Goal: Task Accomplishment & Management: Use online tool/utility

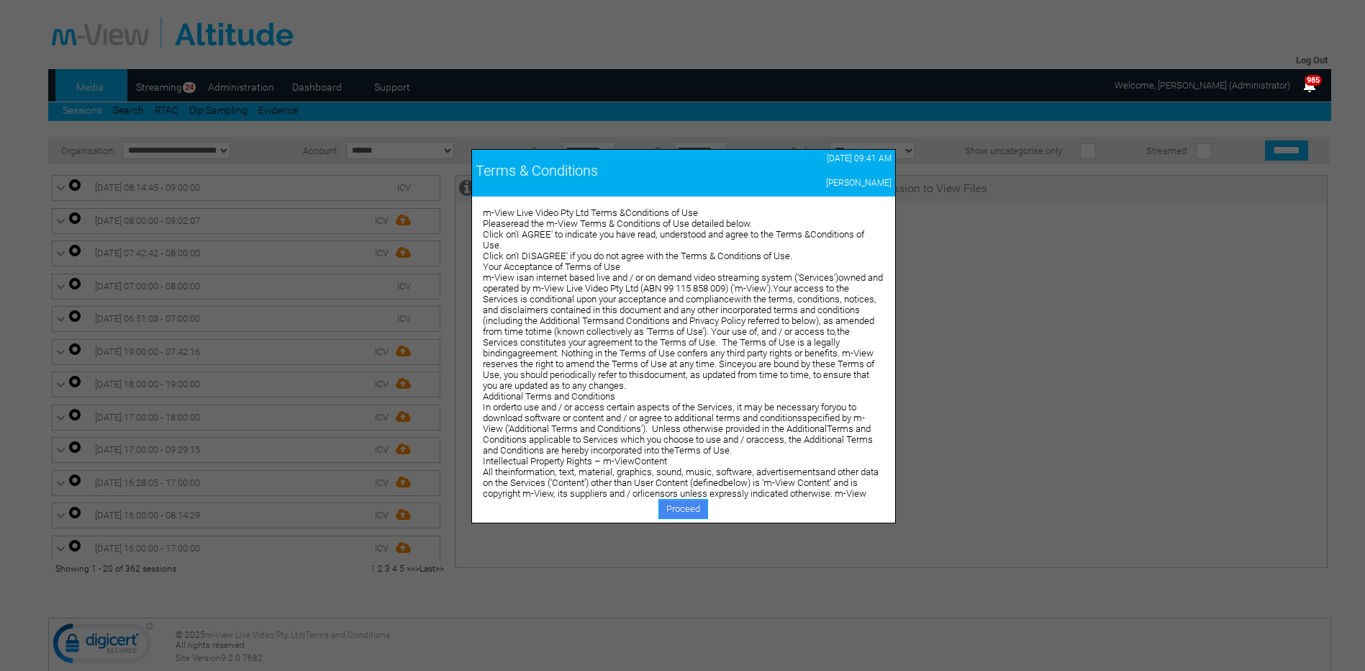
click at [672, 509] on link "Proceed" at bounding box center [684, 509] width 50 height 20
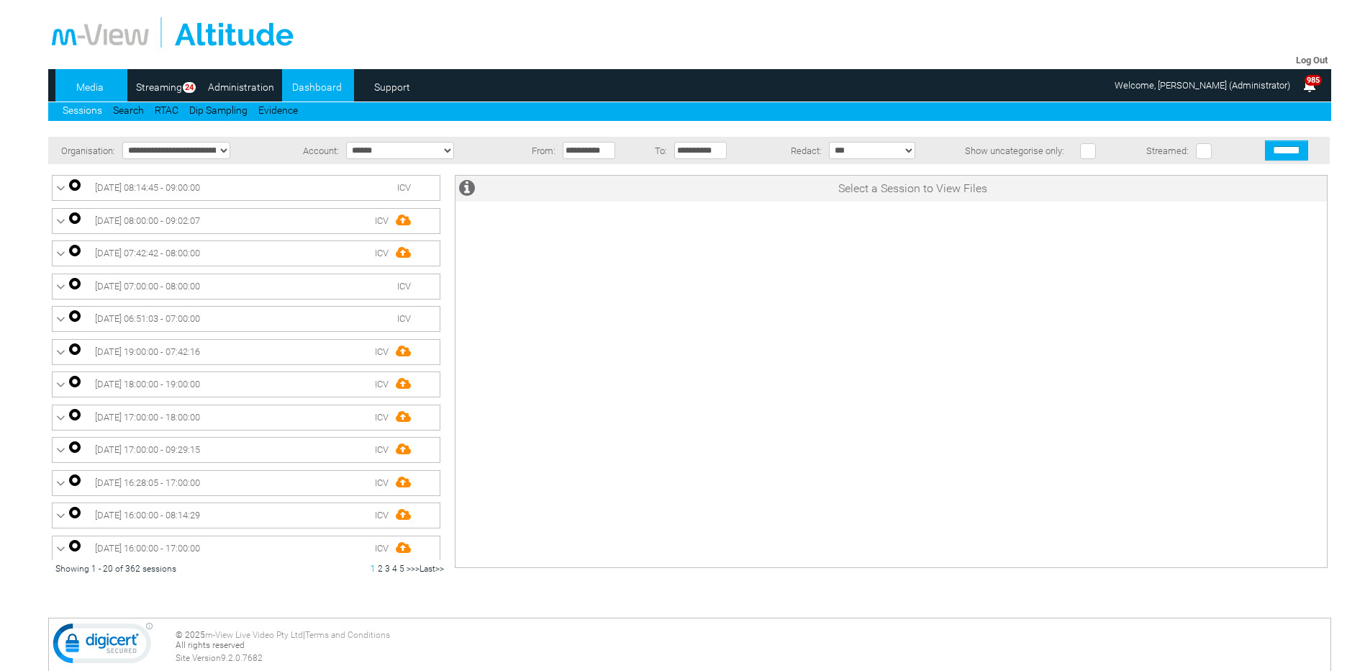
click at [313, 89] on link "Dashboard" at bounding box center [317, 87] width 70 height 22
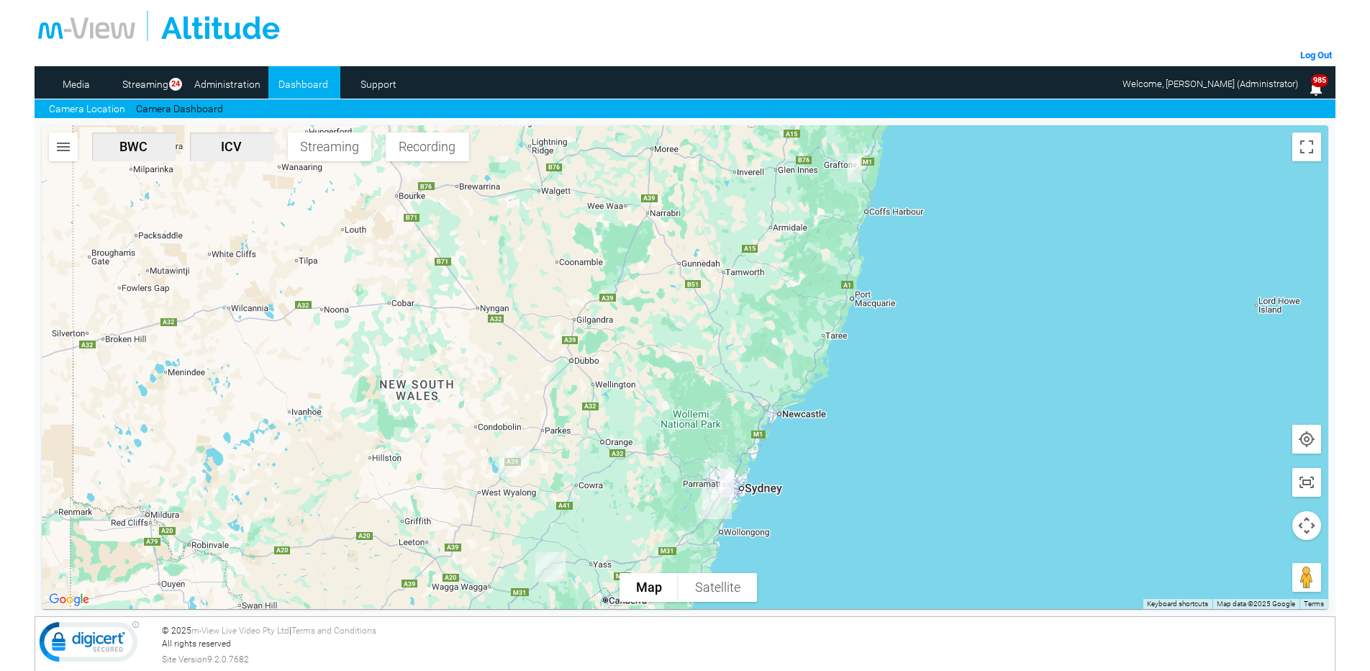
click at [60, 158] on button "button" at bounding box center [63, 146] width 29 height 29
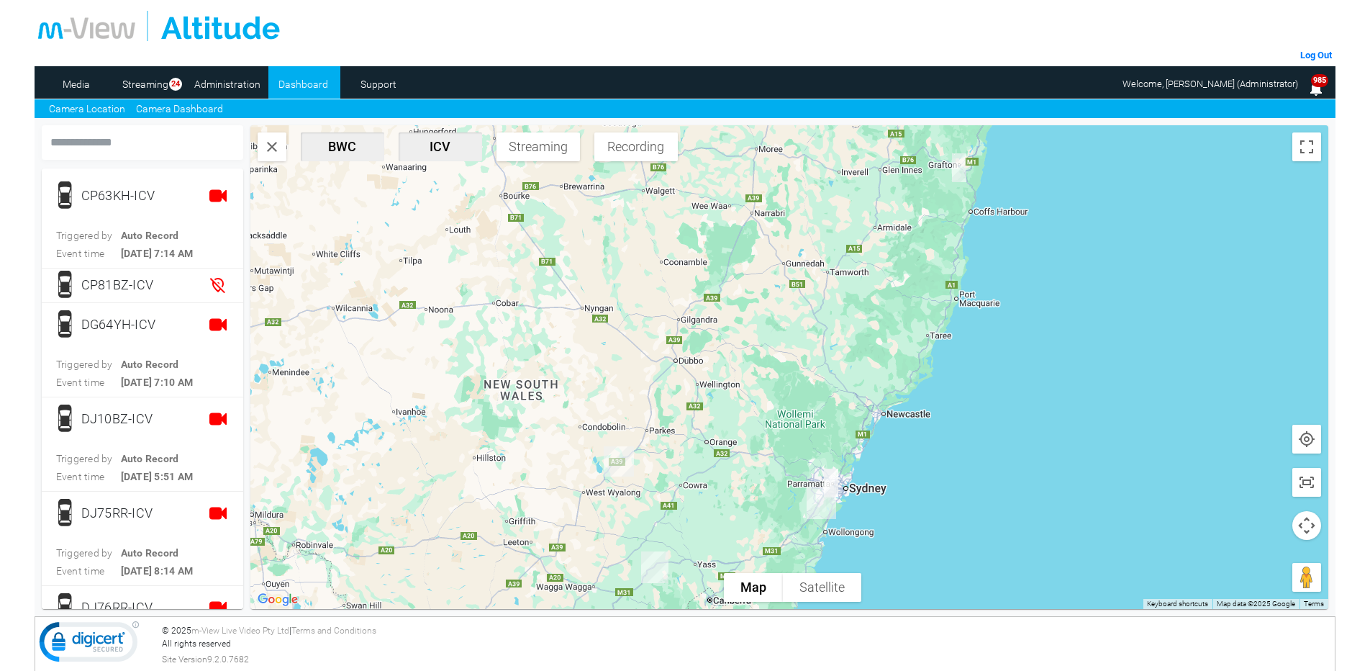
click at [187, 105] on link "Camera Dashboard" at bounding box center [179, 108] width 87 height 15
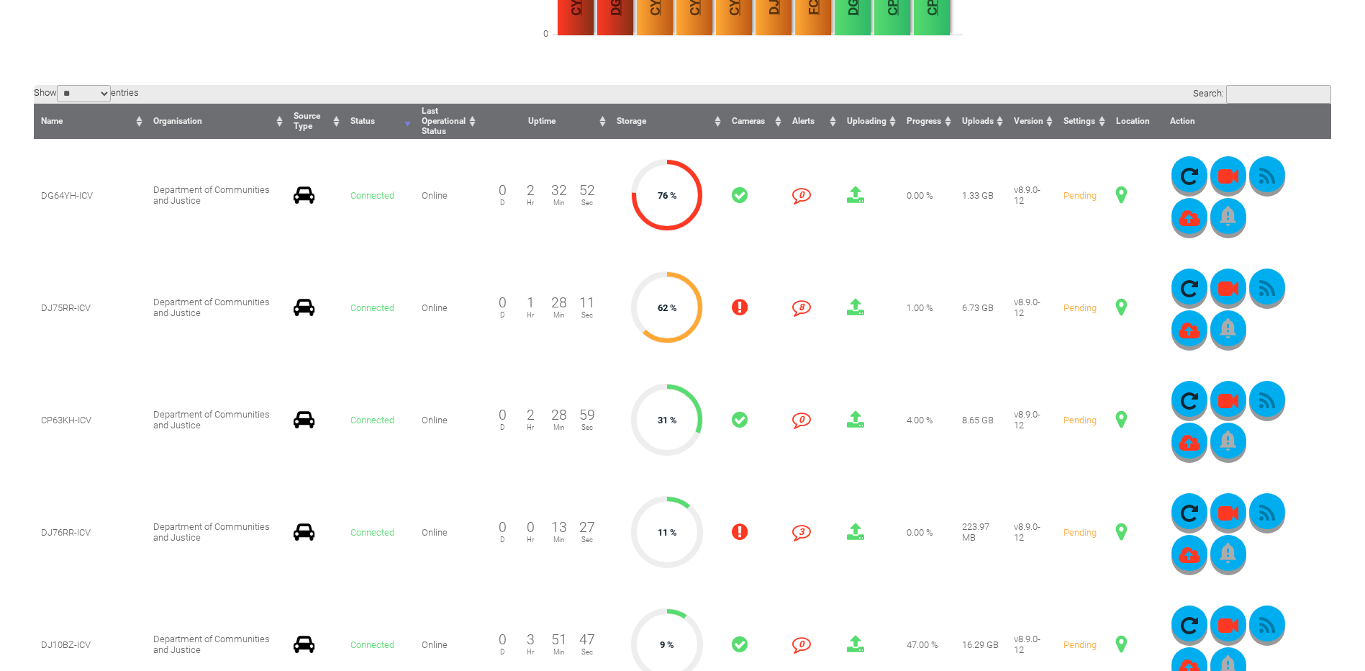
scroll to position [360, 0]
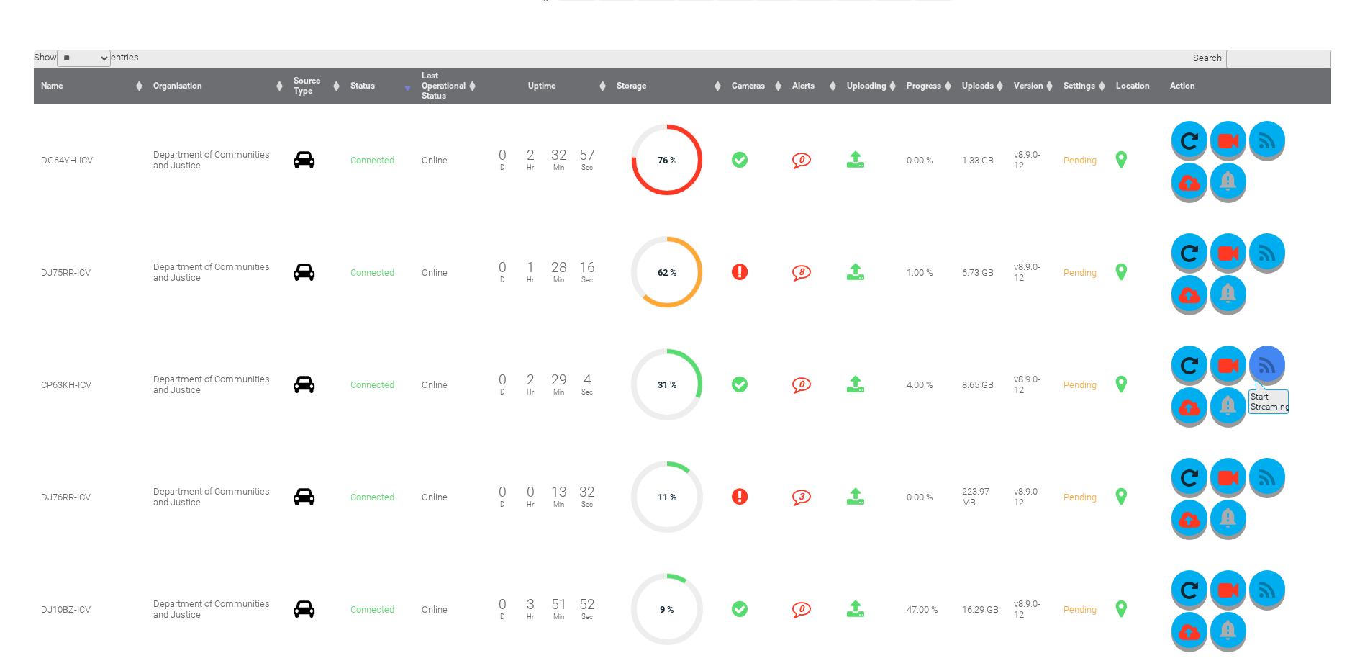
click at [1249, 372] on icon "button" at bounding box center [1267, 366] width 36 height 20
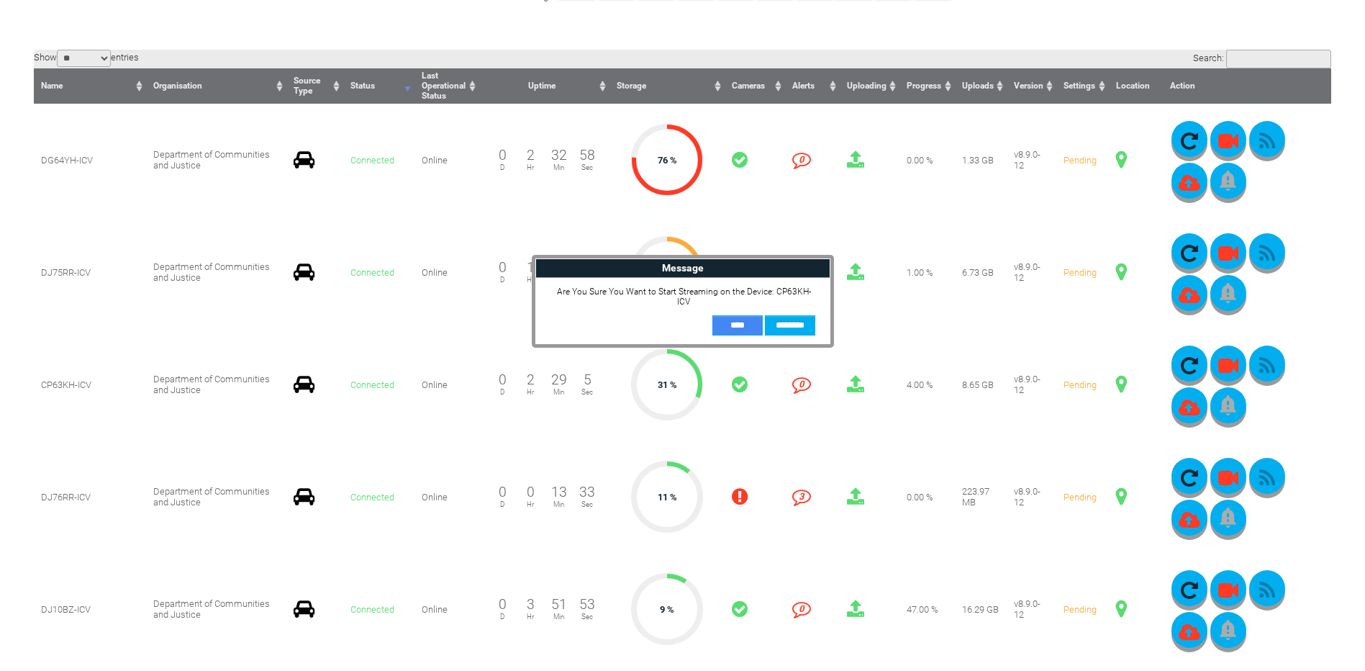
click at [730, 315] on input "**" at bounding box center [738, 325] width 50 height 20
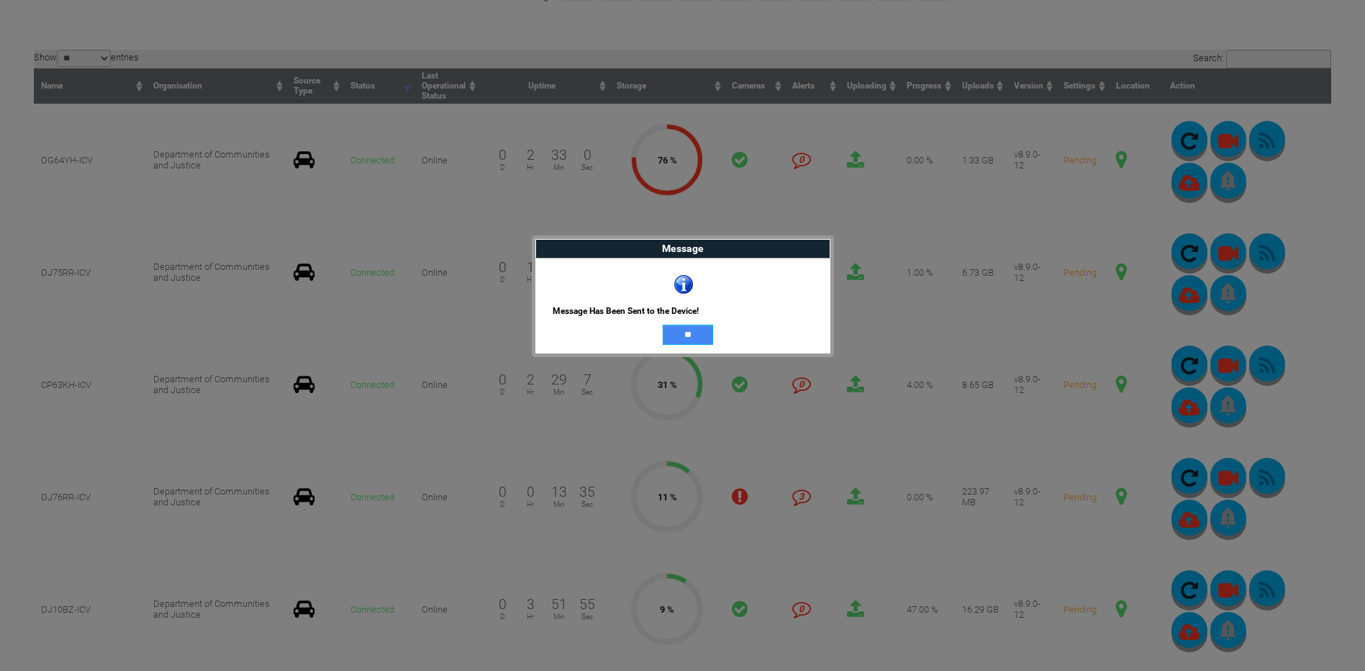
click at [691, 335] on input "**" at bounding box center [688, 335] width 50 height 20
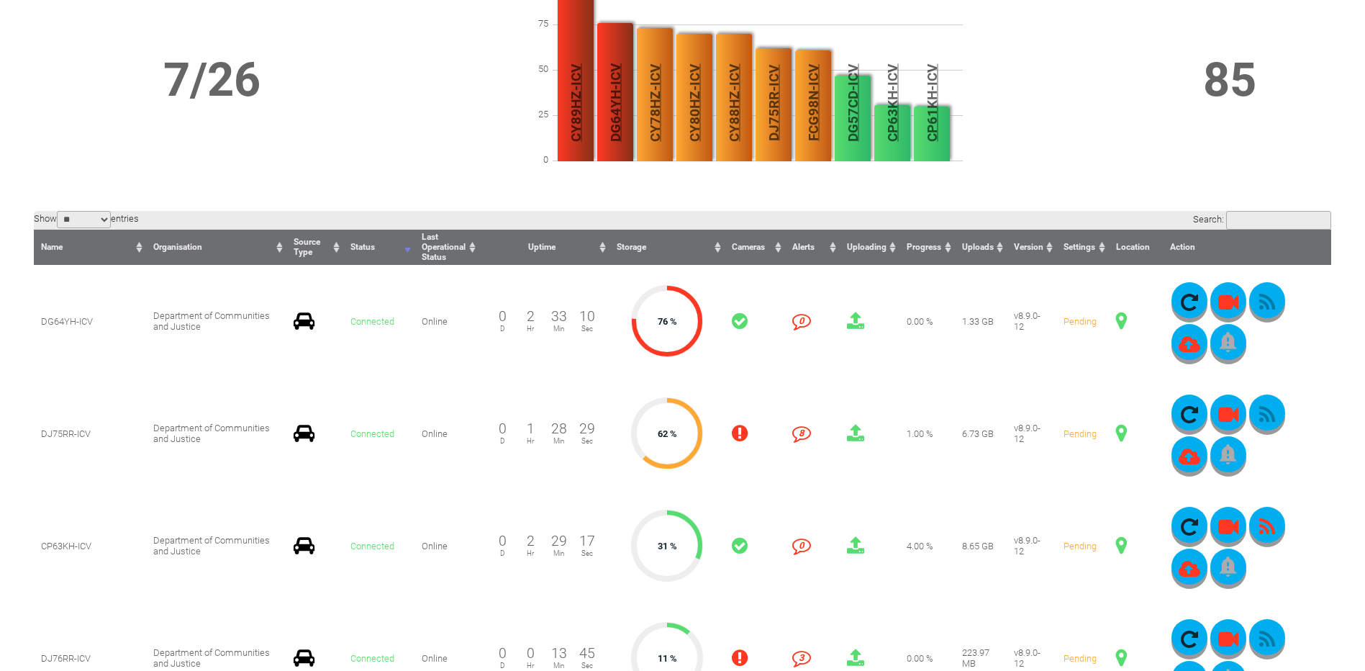
scroll to position [0, 0]
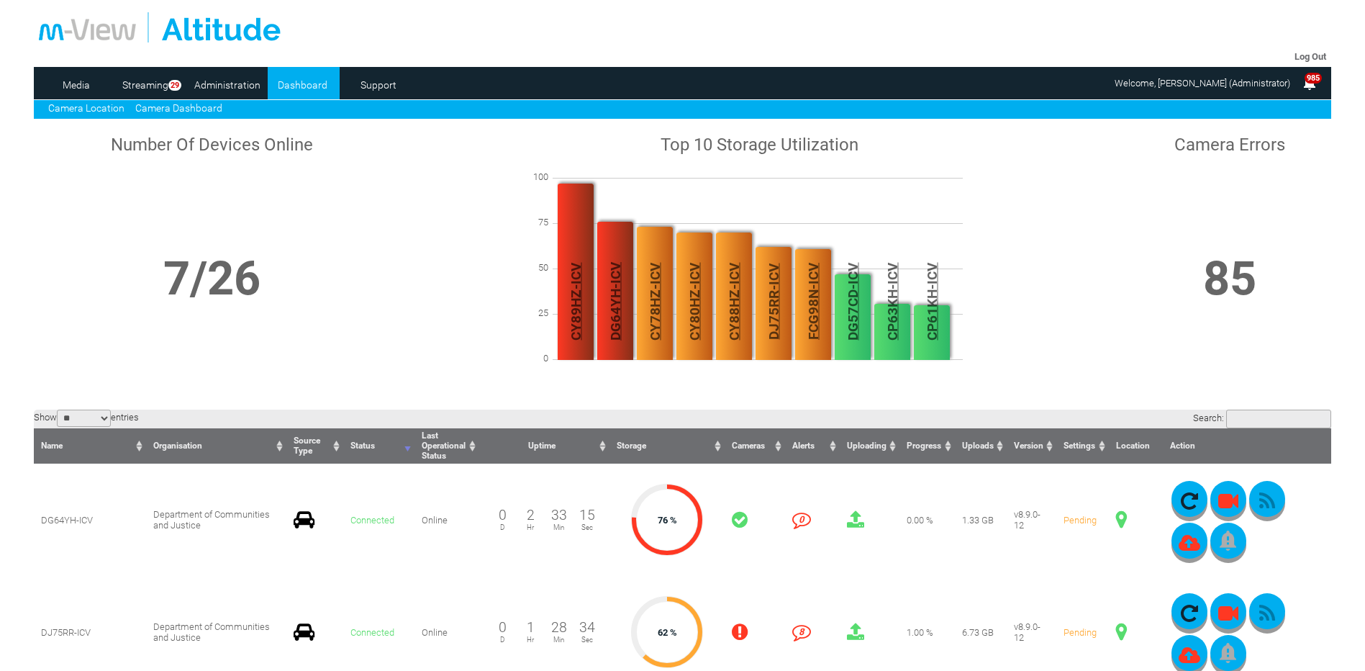
click at [91, 104] on link "Camera Location" at bounding box center [86, 108] width 76 height 12
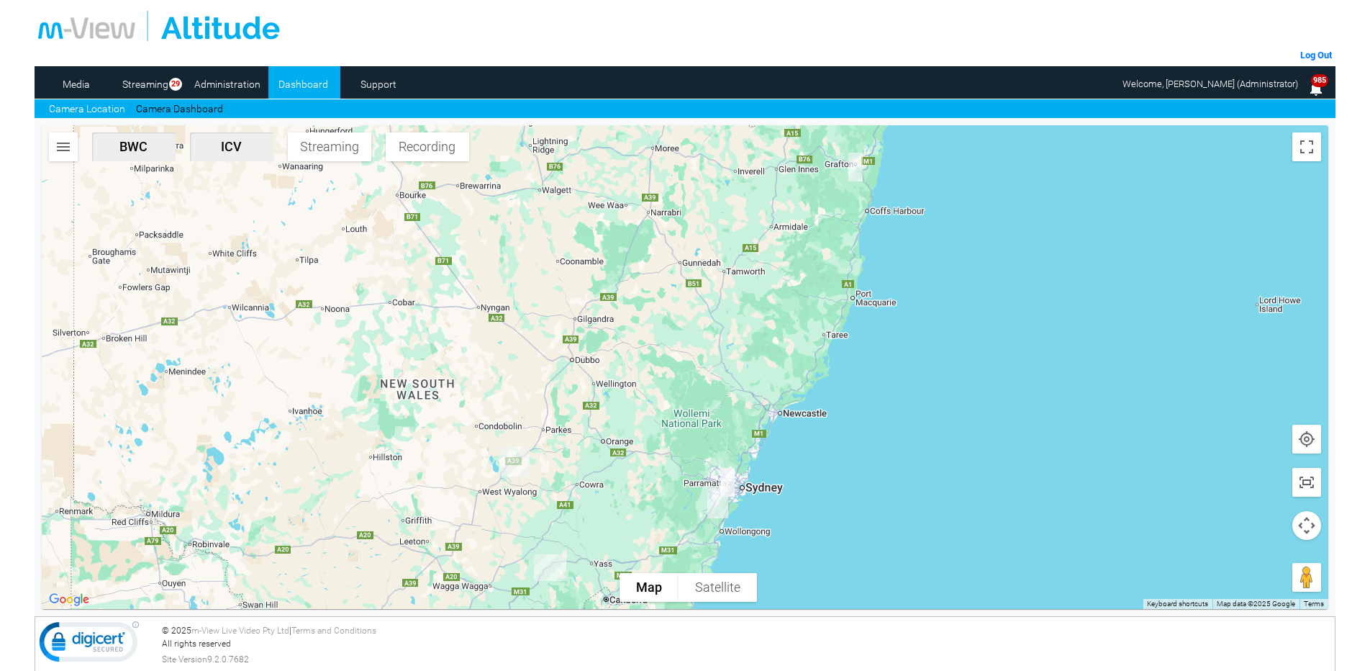
click at [353, 150] on span "Streaming" at bounding box center [330, 146] width 72 height 15
click at [59, 145] on img "button" at bounding box center [63, 146] width 17 height 17
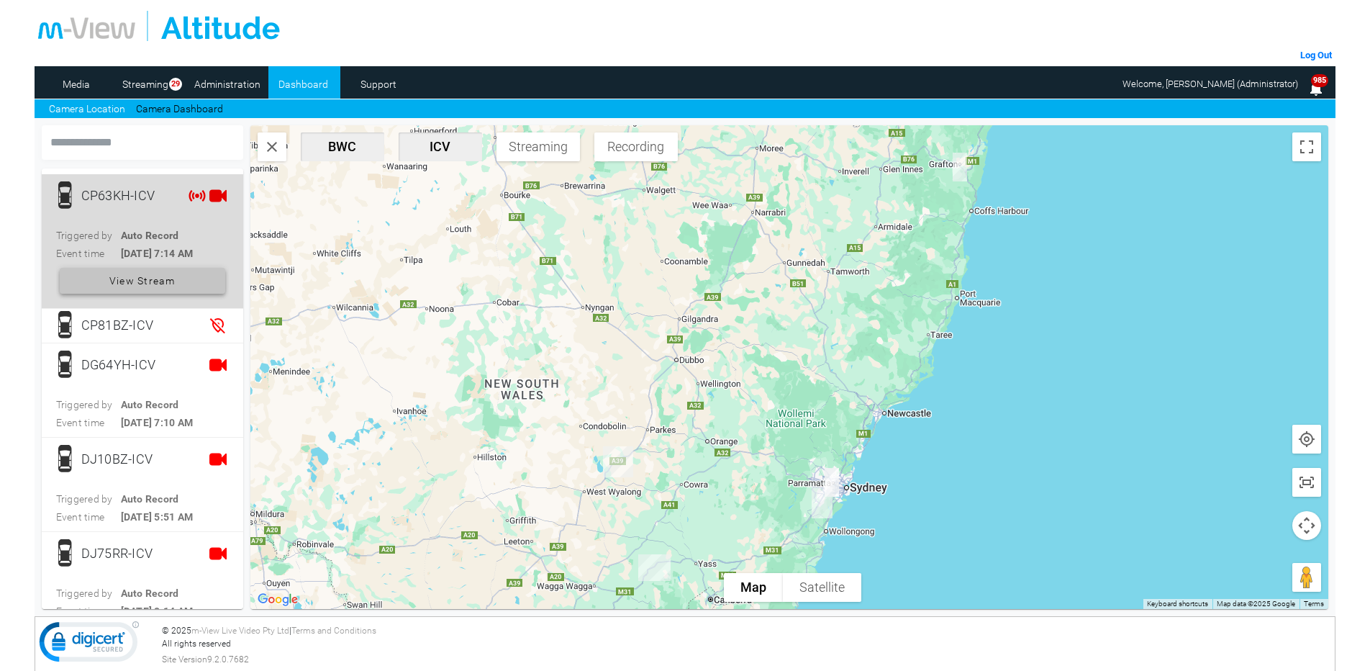
click at [146, 282] on span "View Stream" at bounding box center [142, 281] width 66 height 26
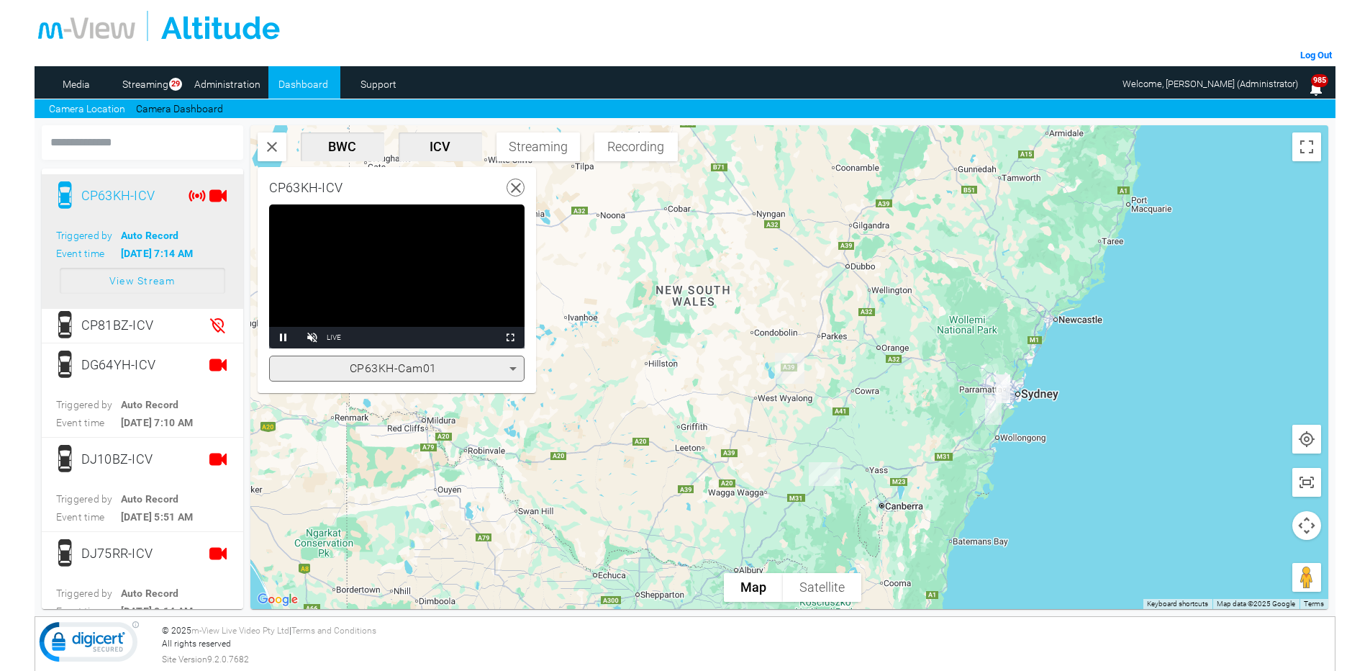
click at [514, 364] on icon at bounding box center [513, 368] width 17 height 17
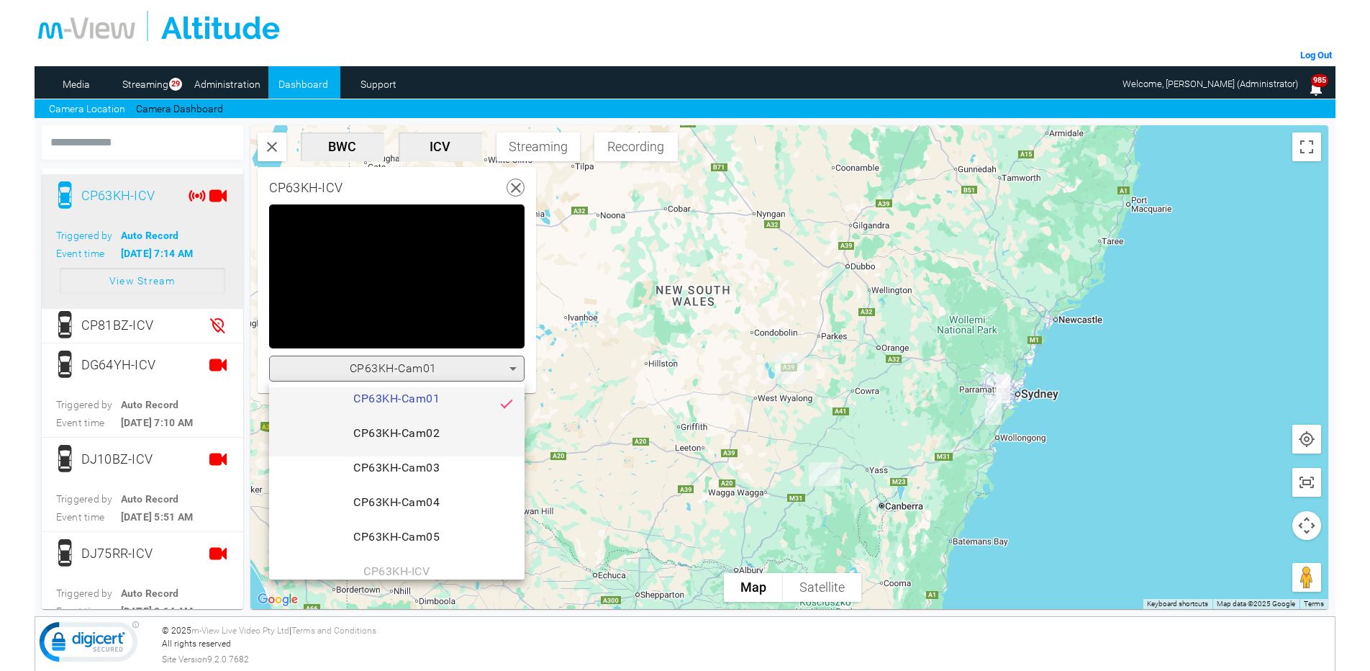
click at [402, 433] on span "CP63KH-Cam02" at bounding box center [397, 439] width 232 height 29
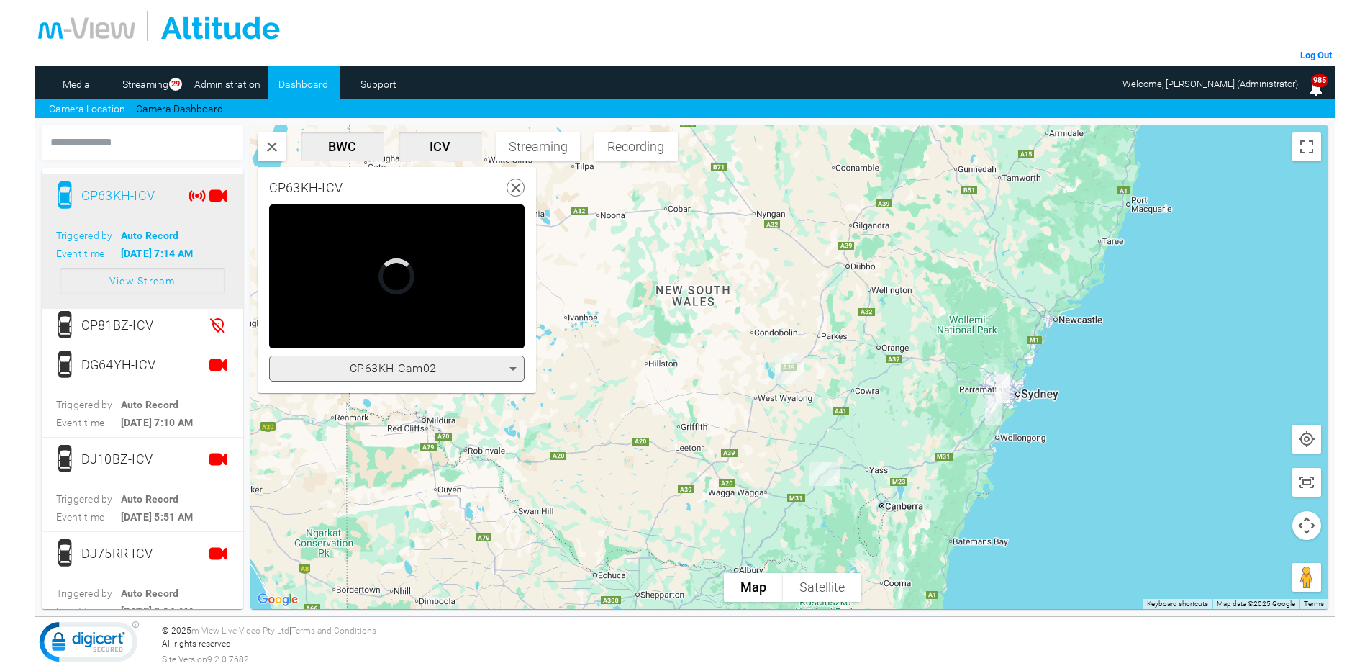
click at [514, 368] on icon at bounding box center [513, 369] width 7 height 4
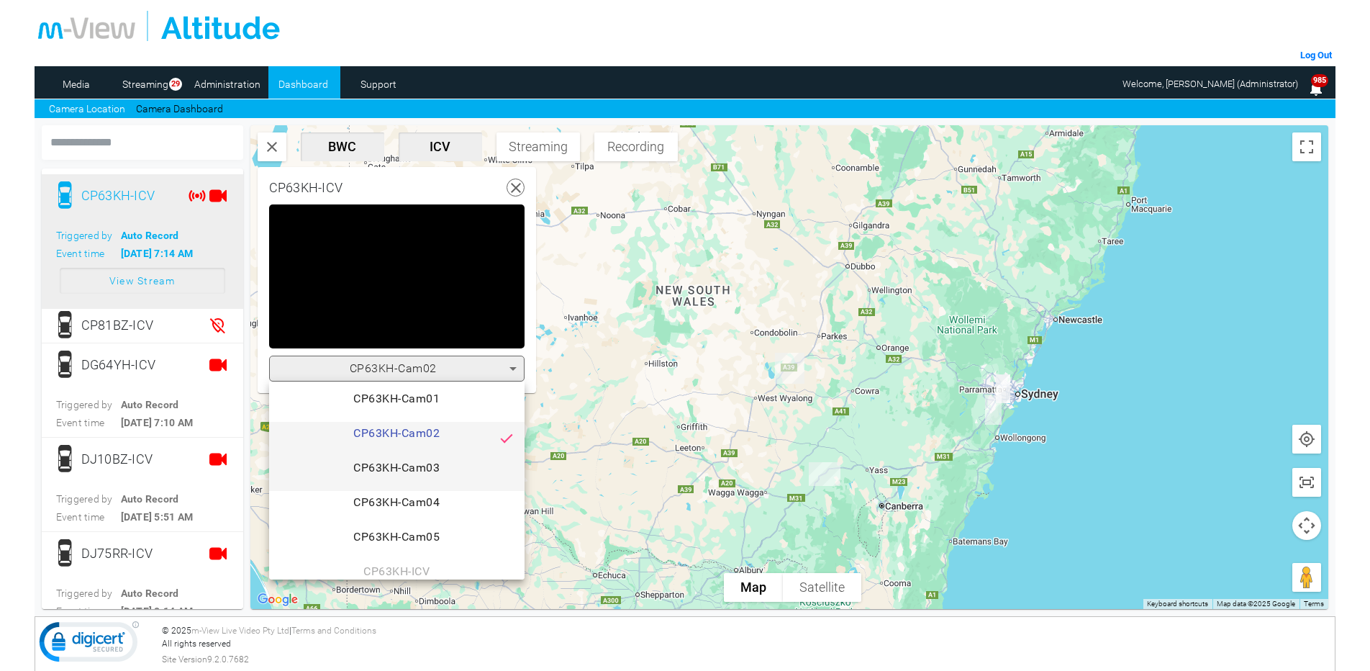
click at [403, 466] on span "CP63KH-Cam03" at bounding box center [397, 473] width 232 height 29
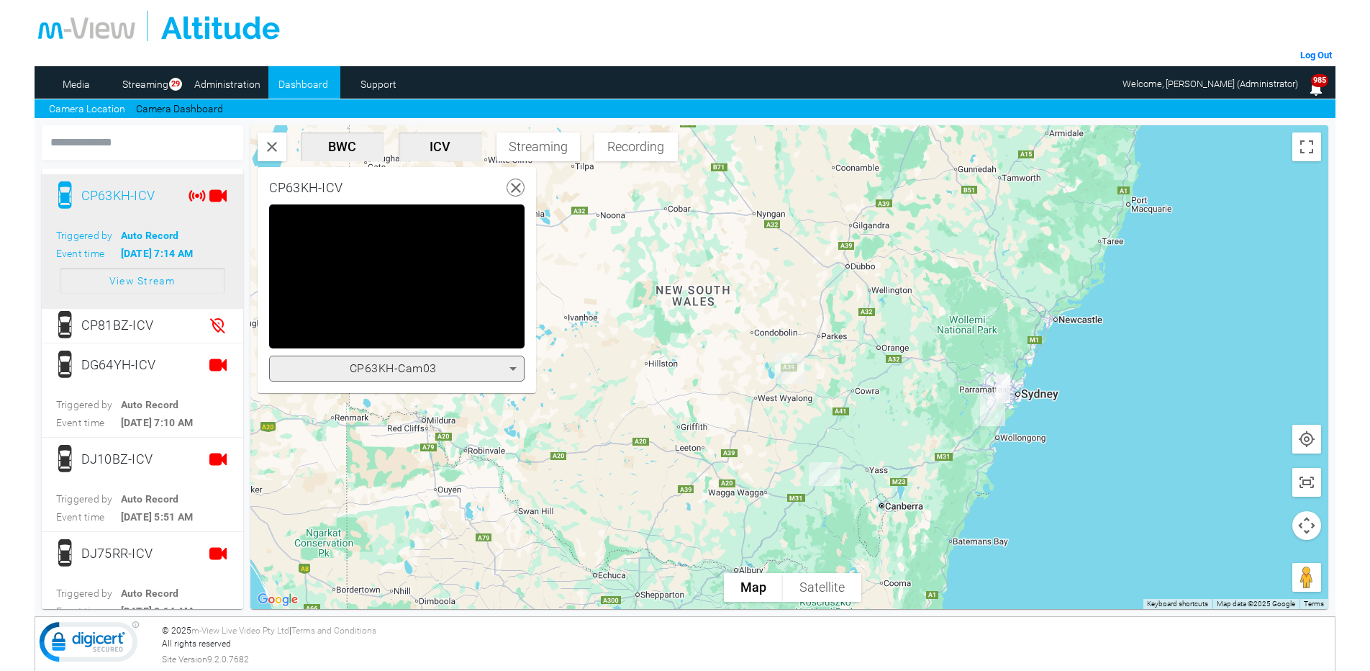
click at [512, 368] on icon at bounding box center [513, 369] width 7 height 4
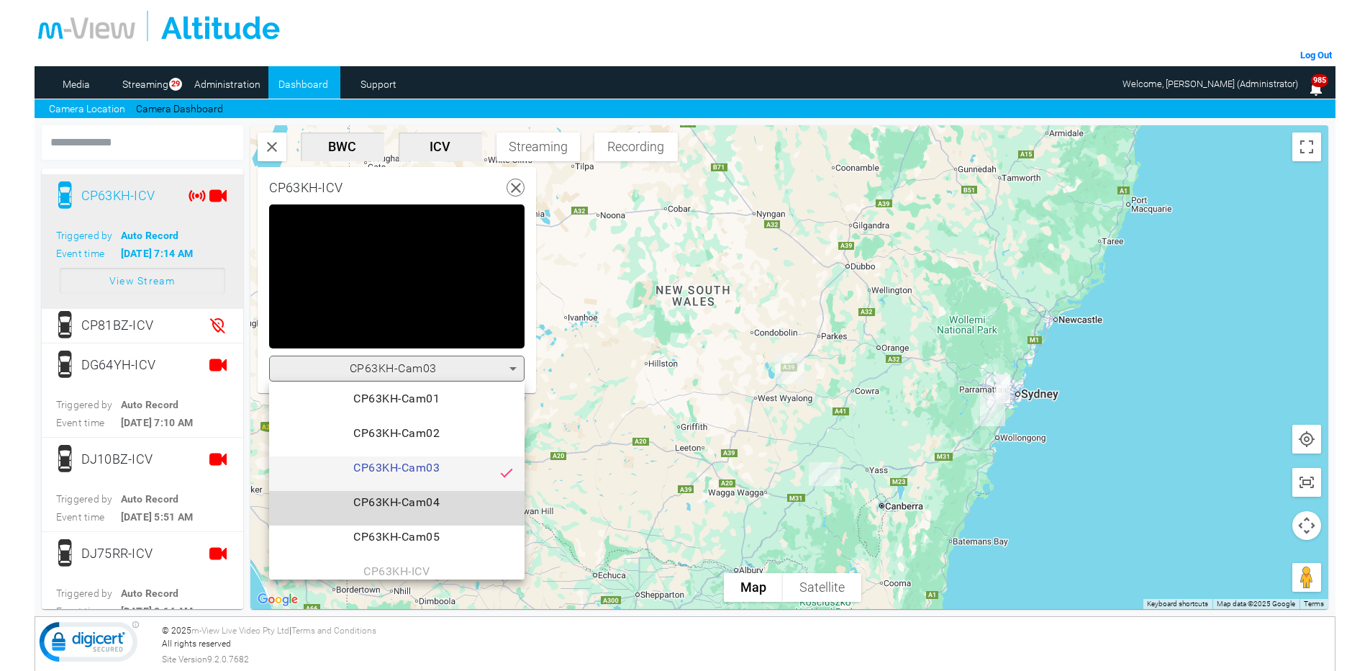
click at [409, 502] on span "CP63KH-Cam04" at bounding box center [397, 508] width 232 height 29
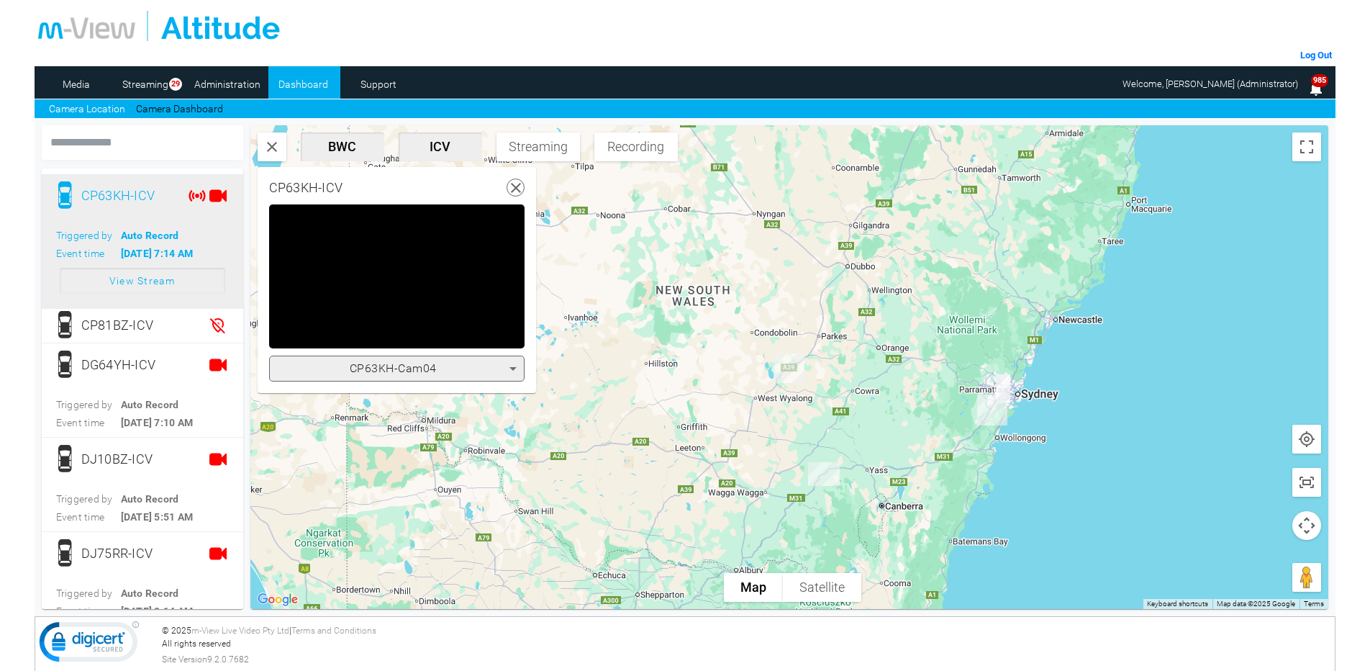
click at [512, 370] on icon at bounding box center [513, 368] width 17 height 17
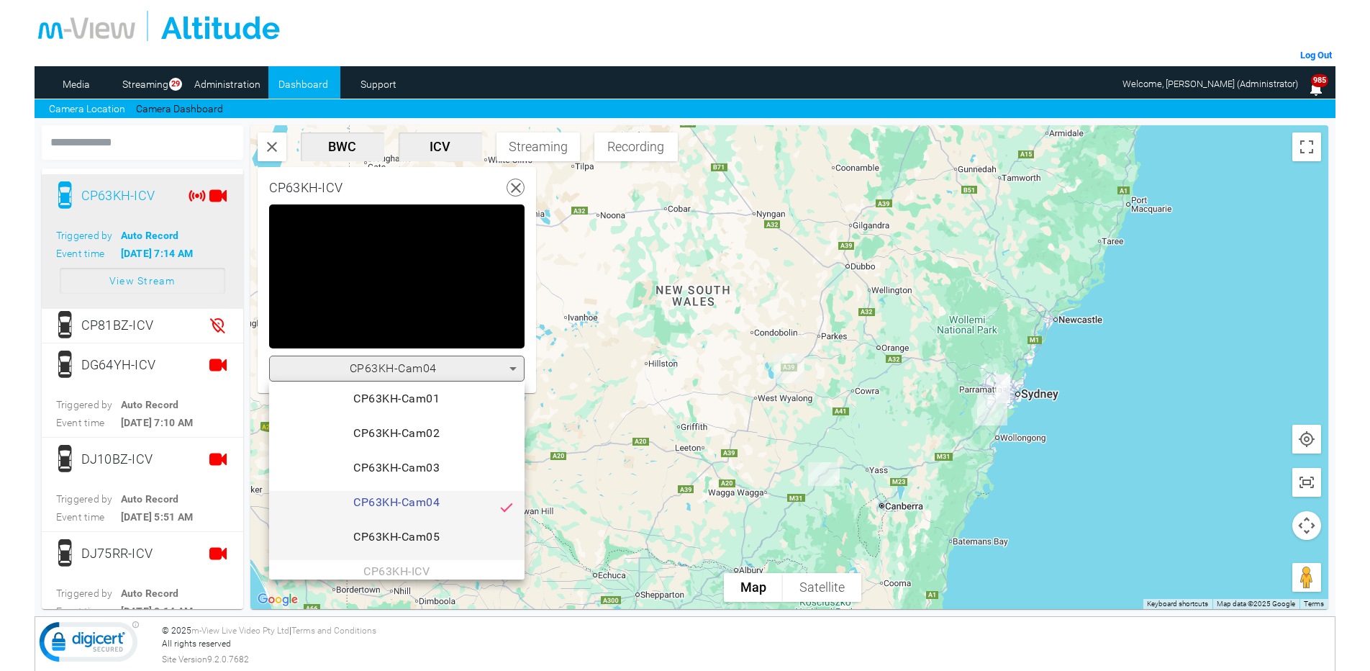
click at [399, 533] on span "CP63KH-Cam05" at bounding box center [397, 542] width 232 height 29
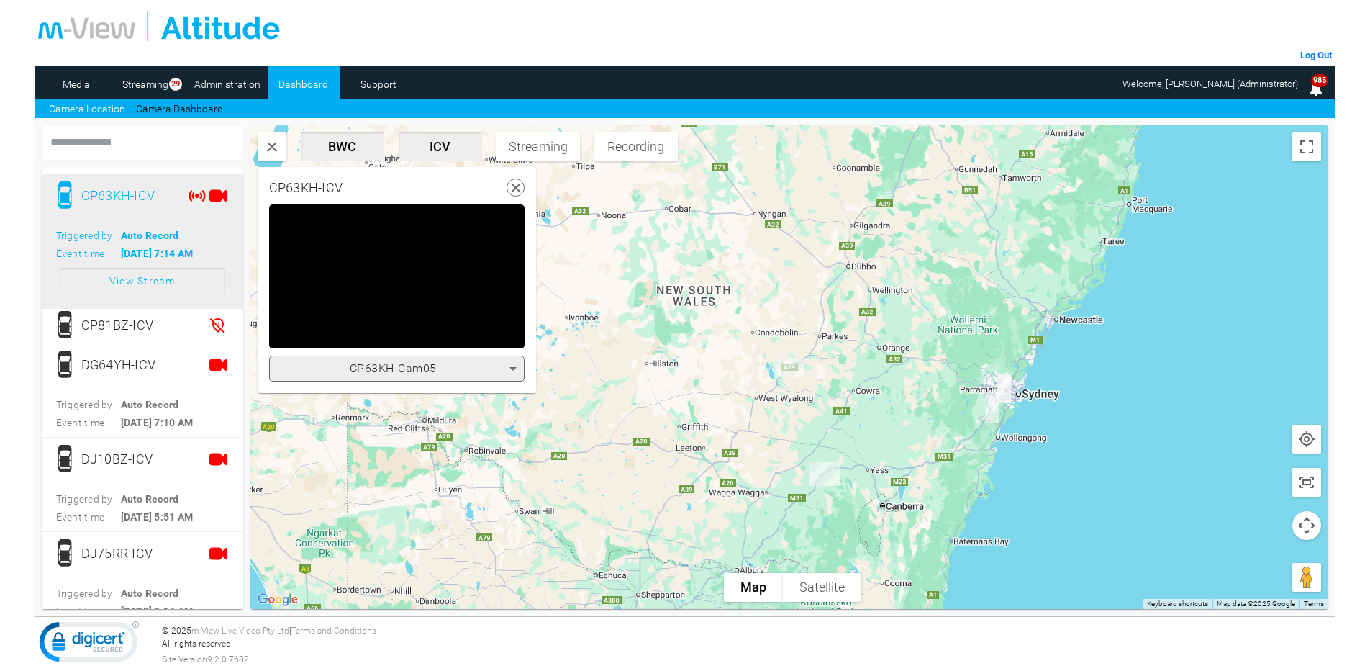
click at [511, 369] on icon at bounding box center [513, 368] width 17 height 17
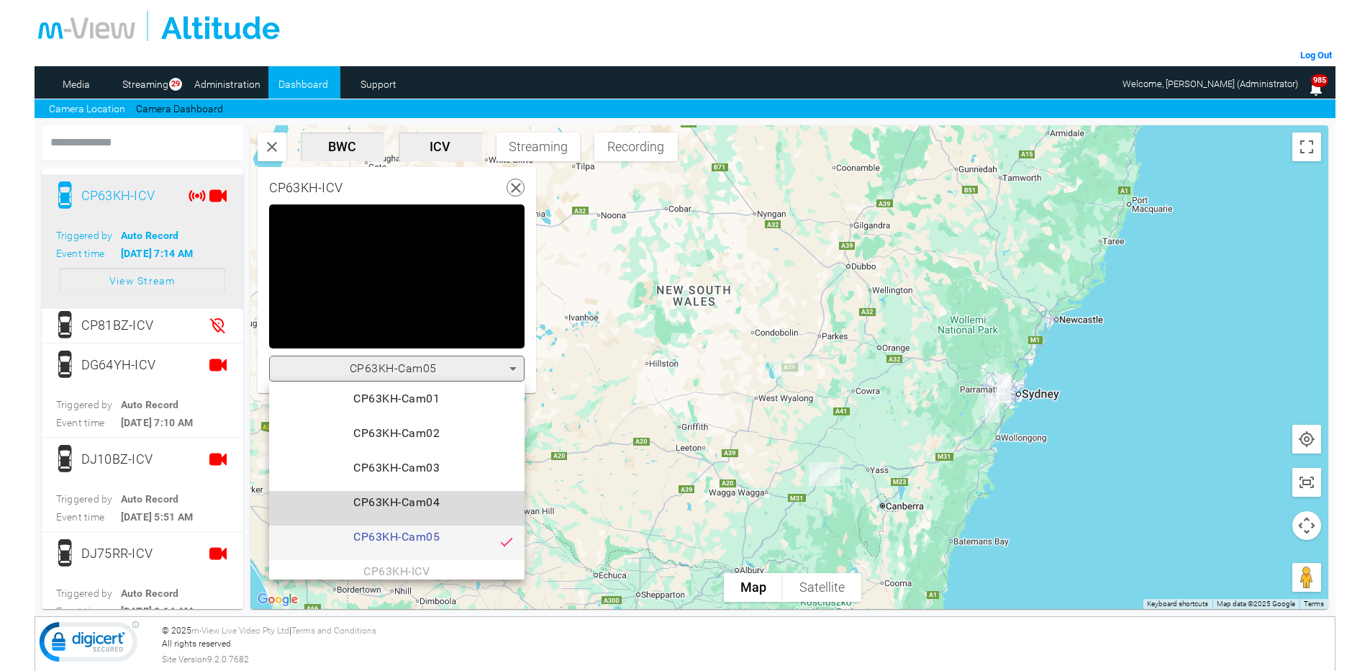
click at [431, 499] on span "CP63KH-Cam04" at bounding box center [397, 508] width 232 height 29
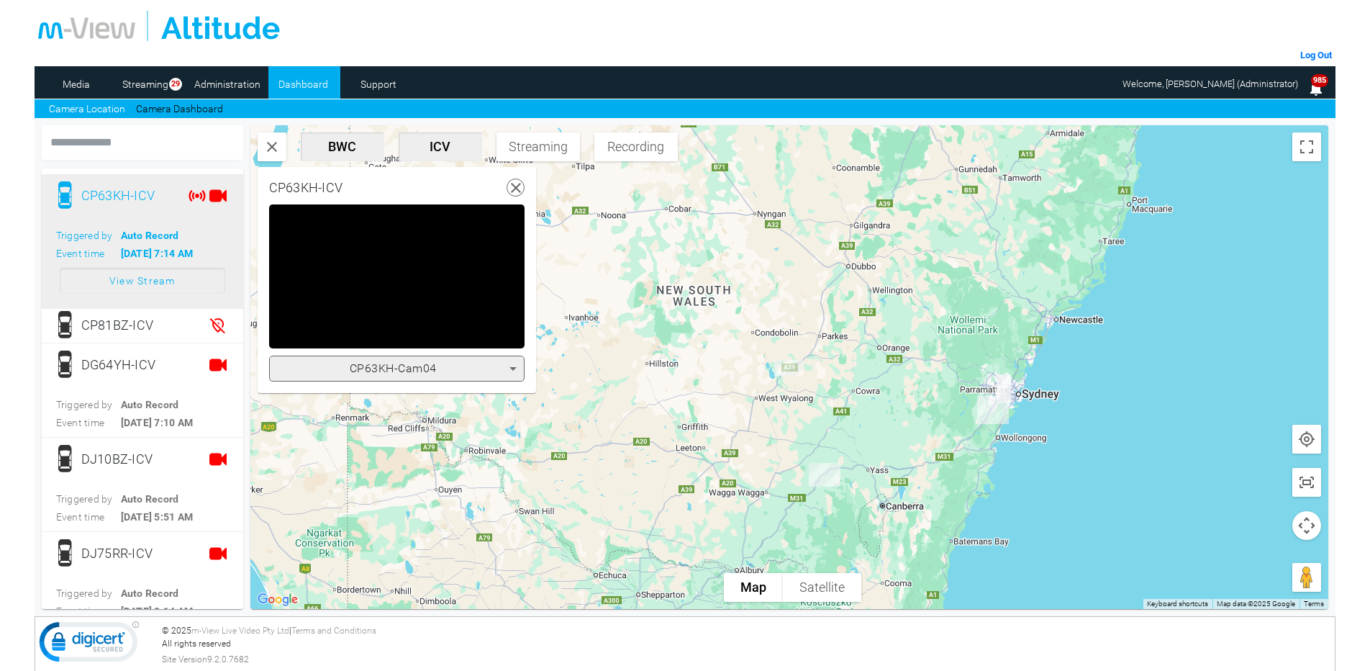
click at [512, 368] on icon at bounding box center [513, 369] width 7 height 4
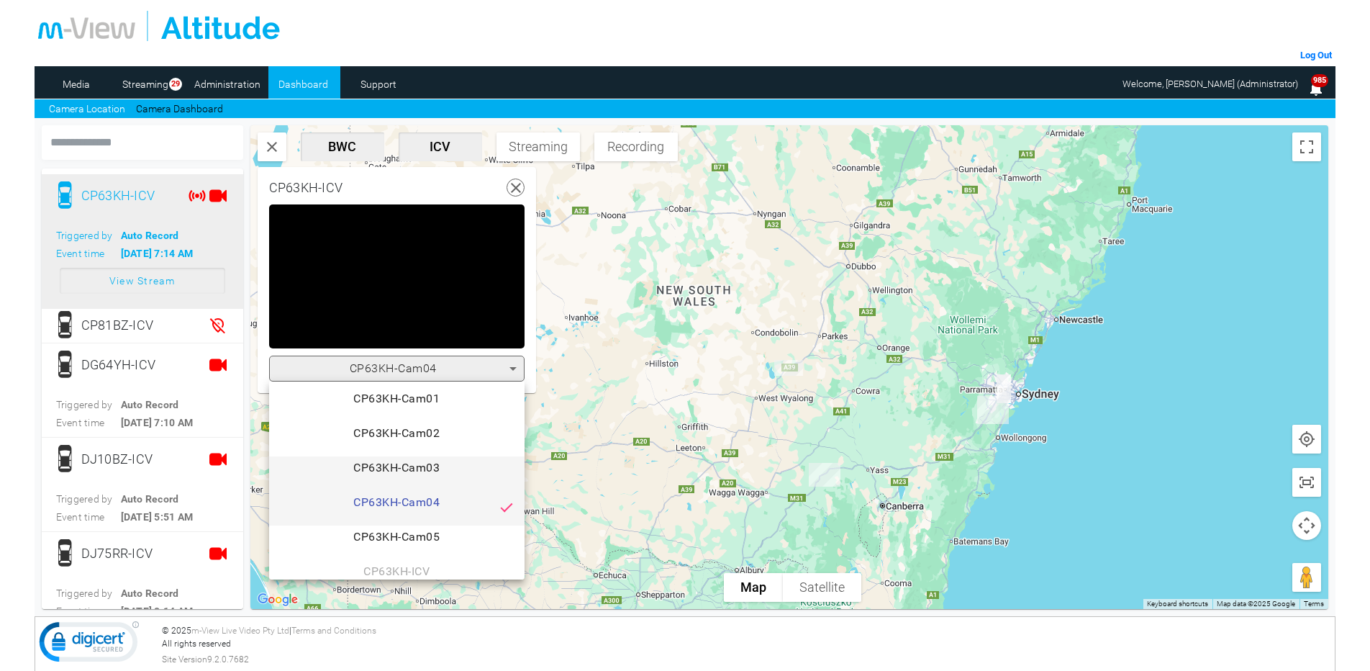
click at [436, 469] on span "CP63KH-Cam03" at bounding box center [397, 473] width 232 height 29
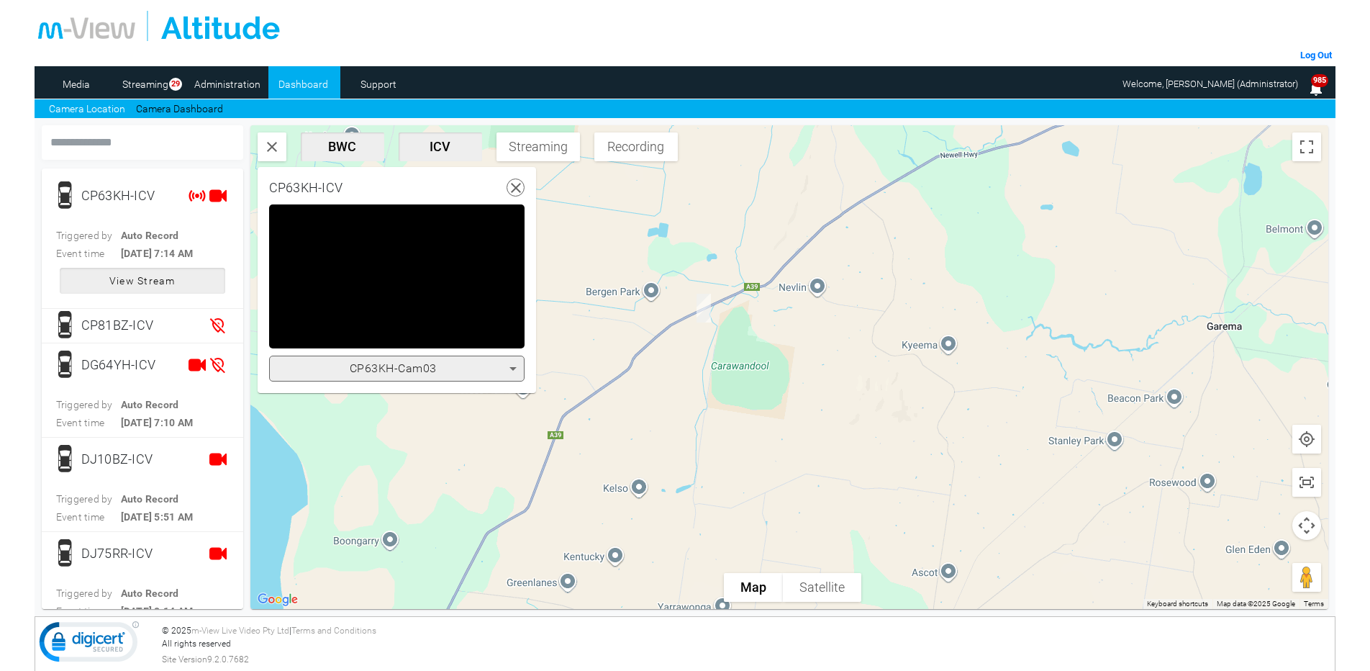
click at [513, 369] on icon at bounding box center [513, 369] width 7 height 4
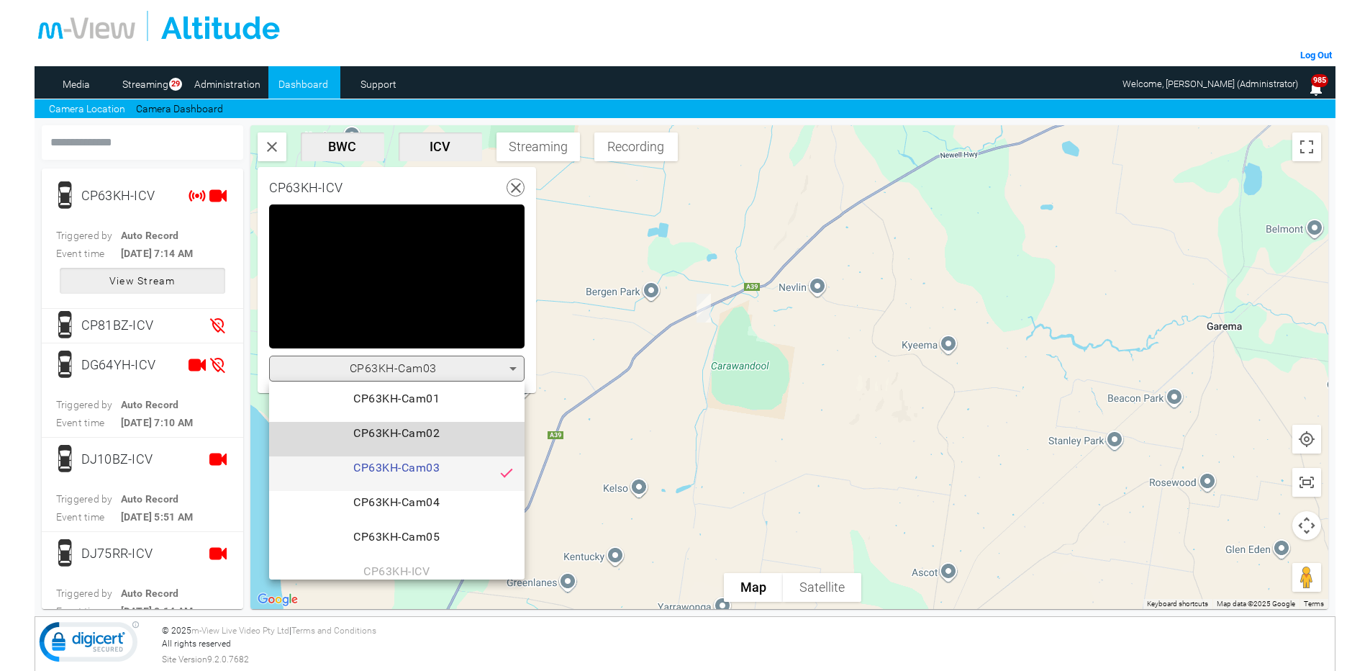
click at [453, 425] on span "CP63KH-Cam02" at bounding box center [397, 439] width 232 height 29
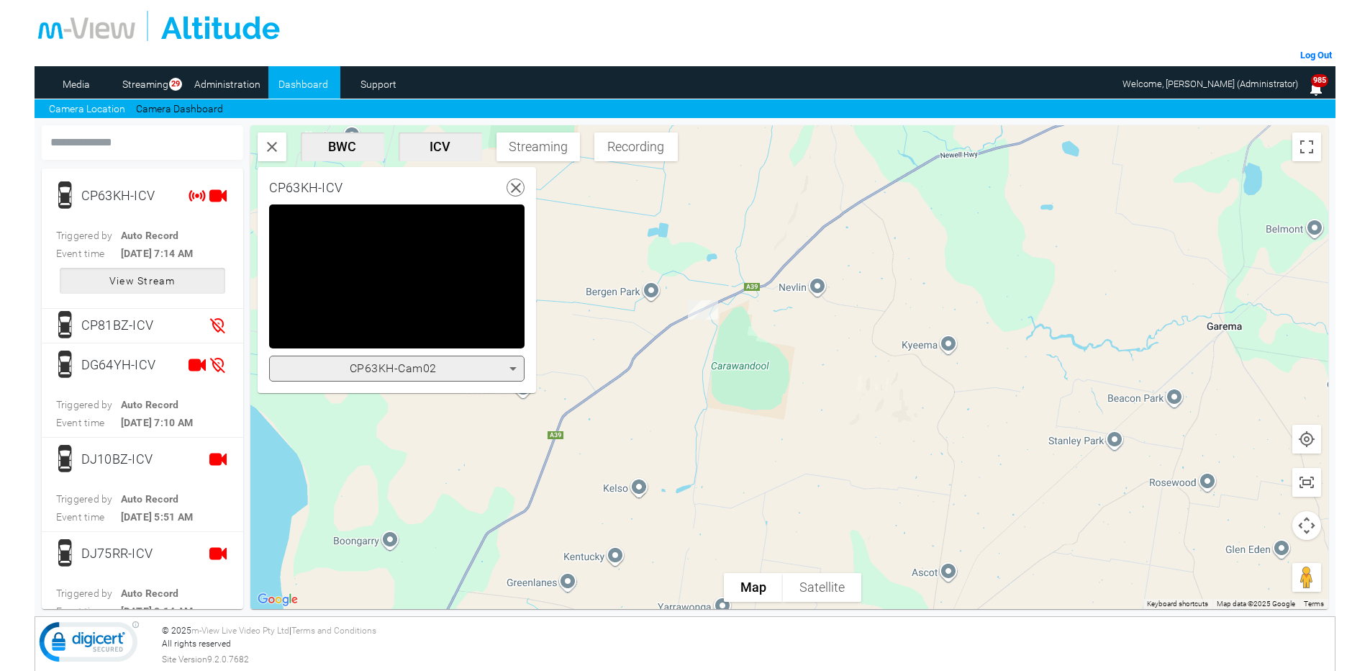
click at [513, 367] on icon at bounding box center [513, 369] width 7 height 4
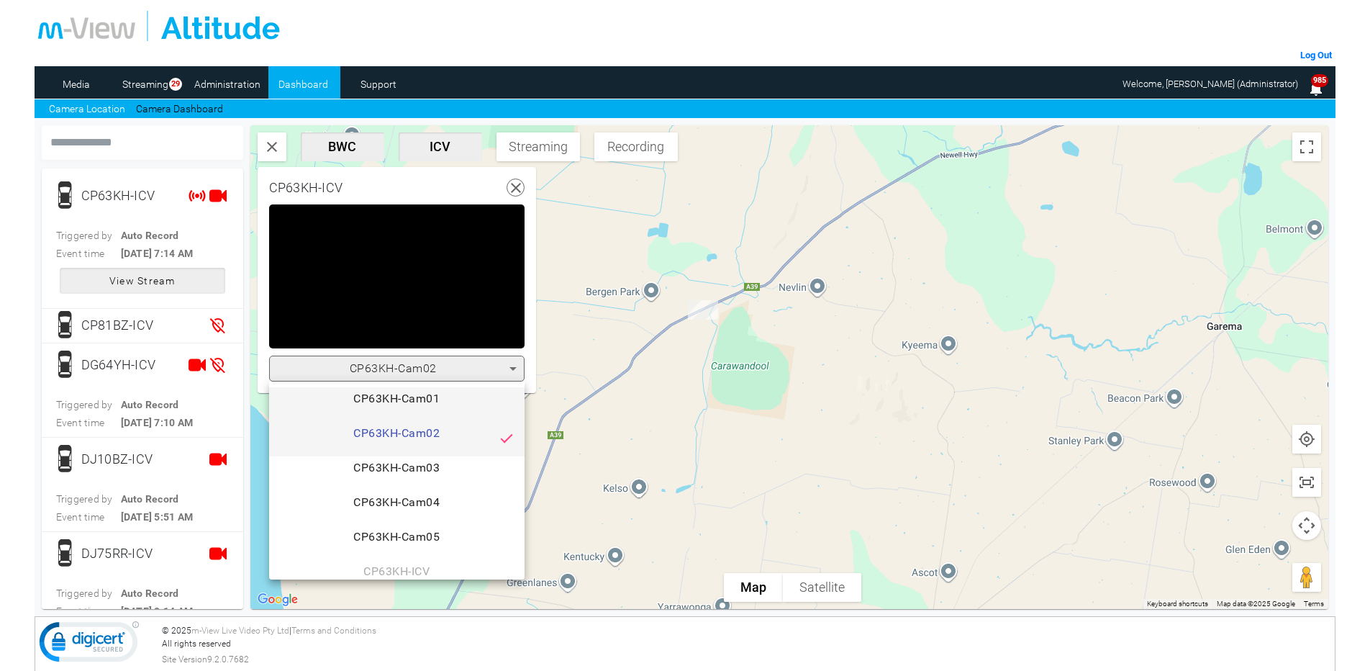
click at [437, 393] on span "CP63KH-Cam01" at bounding box center [397, 404] width 232 height 29
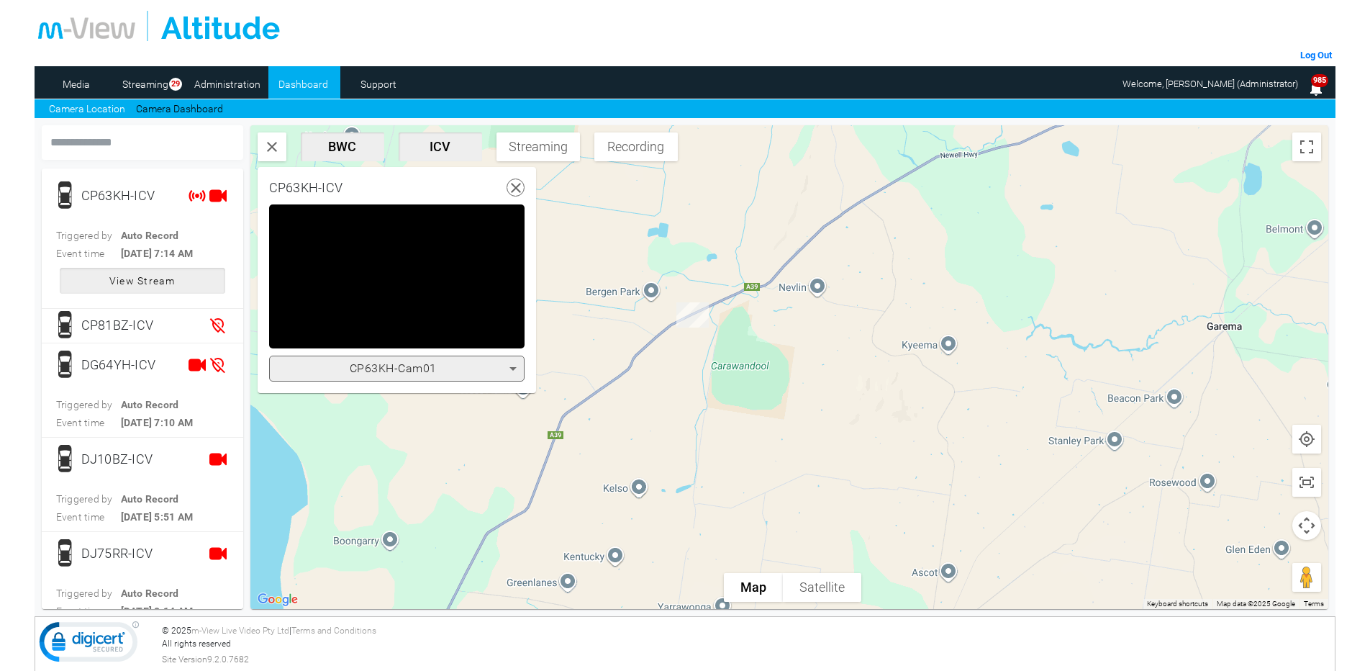
click at [513, 368] on icon at bounding box center [513, 369] width 7 height 4
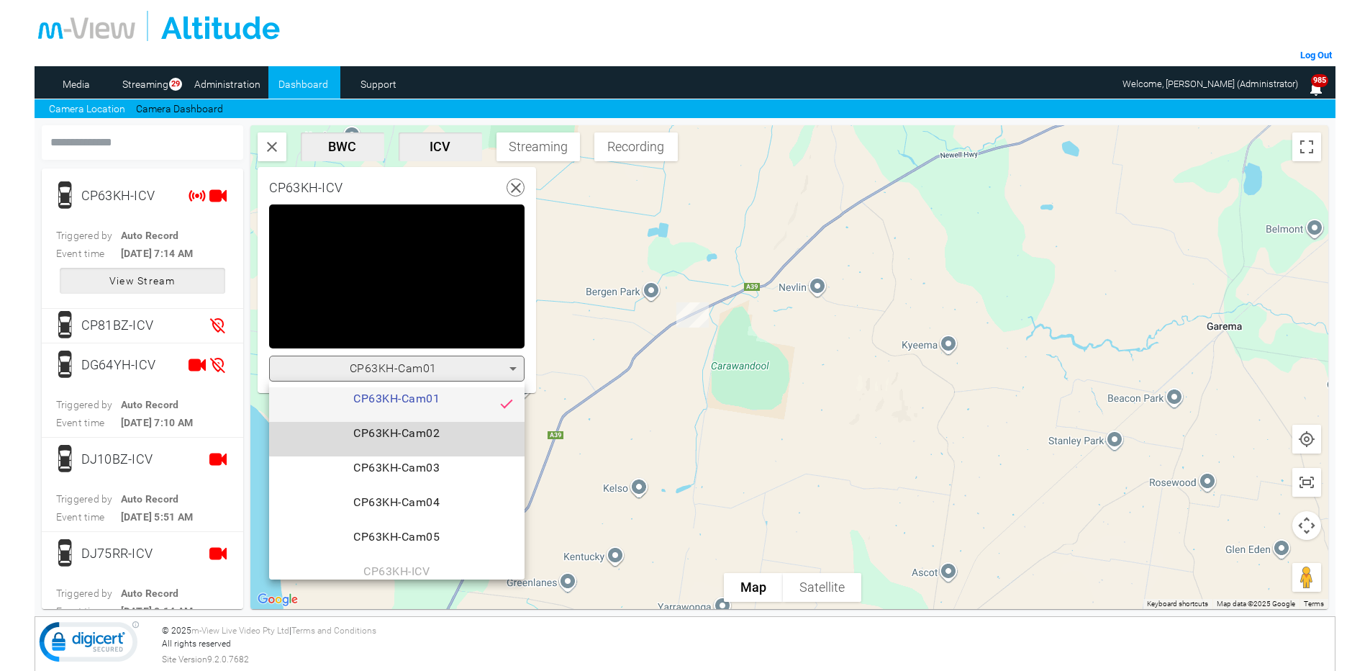
click at [425, 429] on span "CP63KH-Cam02" at bounding box center [397, 439] width 232 height 29
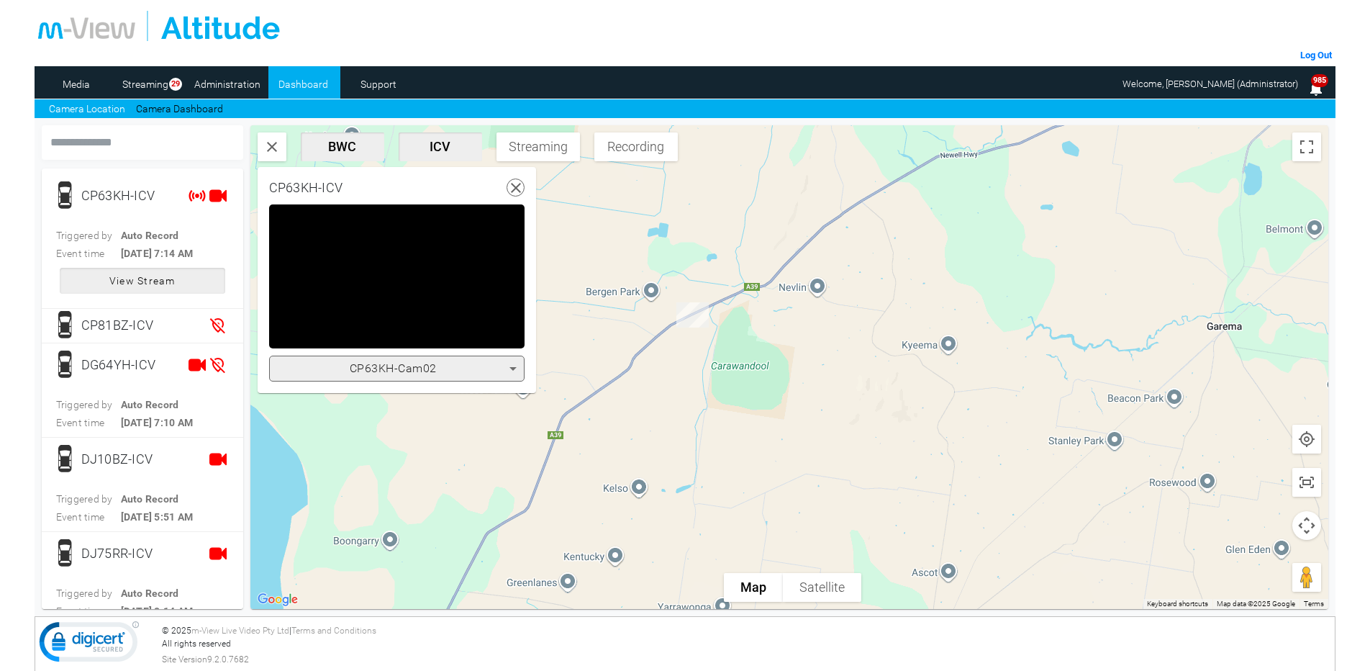
click at [513, 367] on icon at bounding box center [513, 369] width 7 height 4
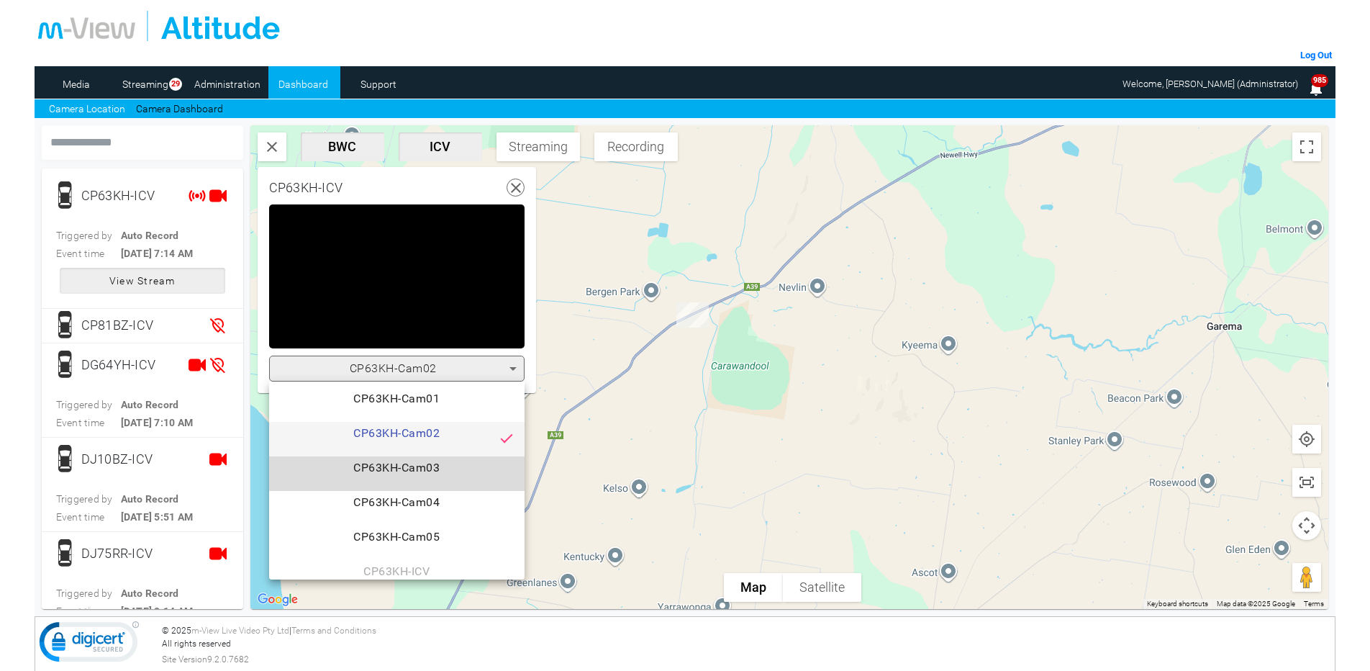
click at [431, 467] on span "CP63KH-Cam03" at bounding box center [397, 473] width 232 height 29
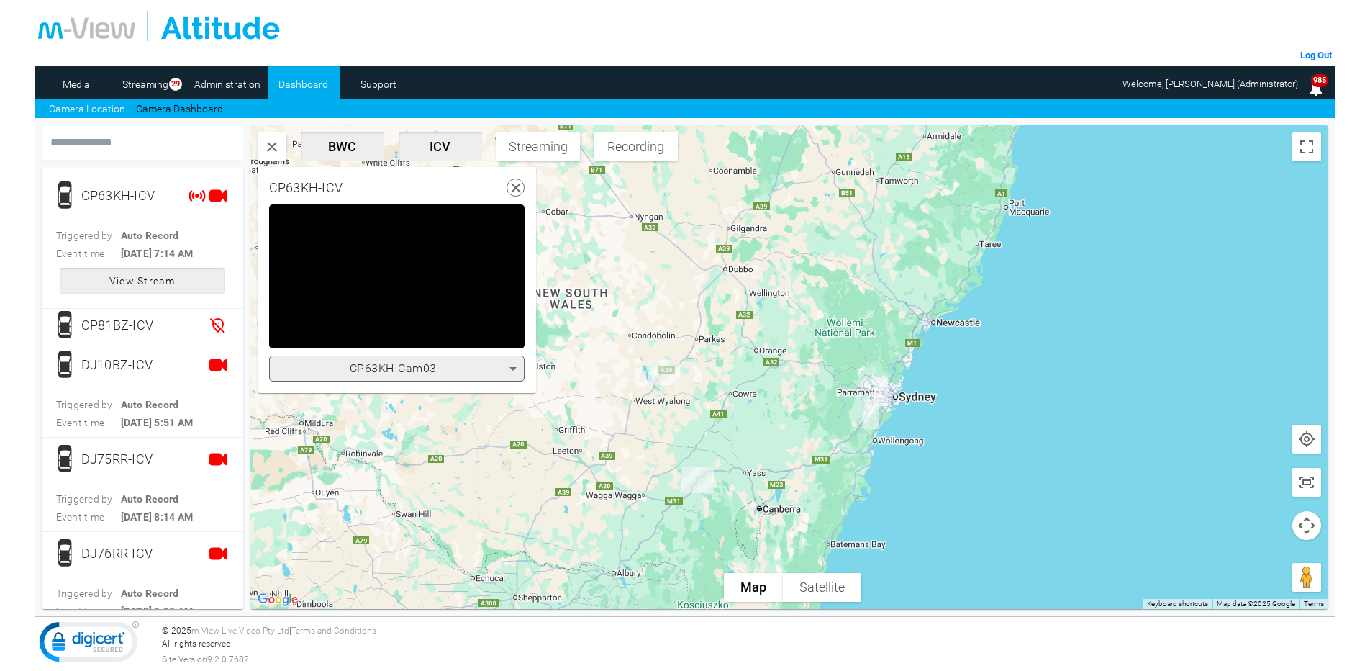
drag, startPoint x: 643, startPoint y: 528, endPoint x: 664, endPoint y: 417, distance: 112.8
click at [664, 417] on div at bounding box center [789, 367] width 1079 height 484
click at [511, 338] on span "Video Player" at bounding box center [510, 338] width 29 height 0
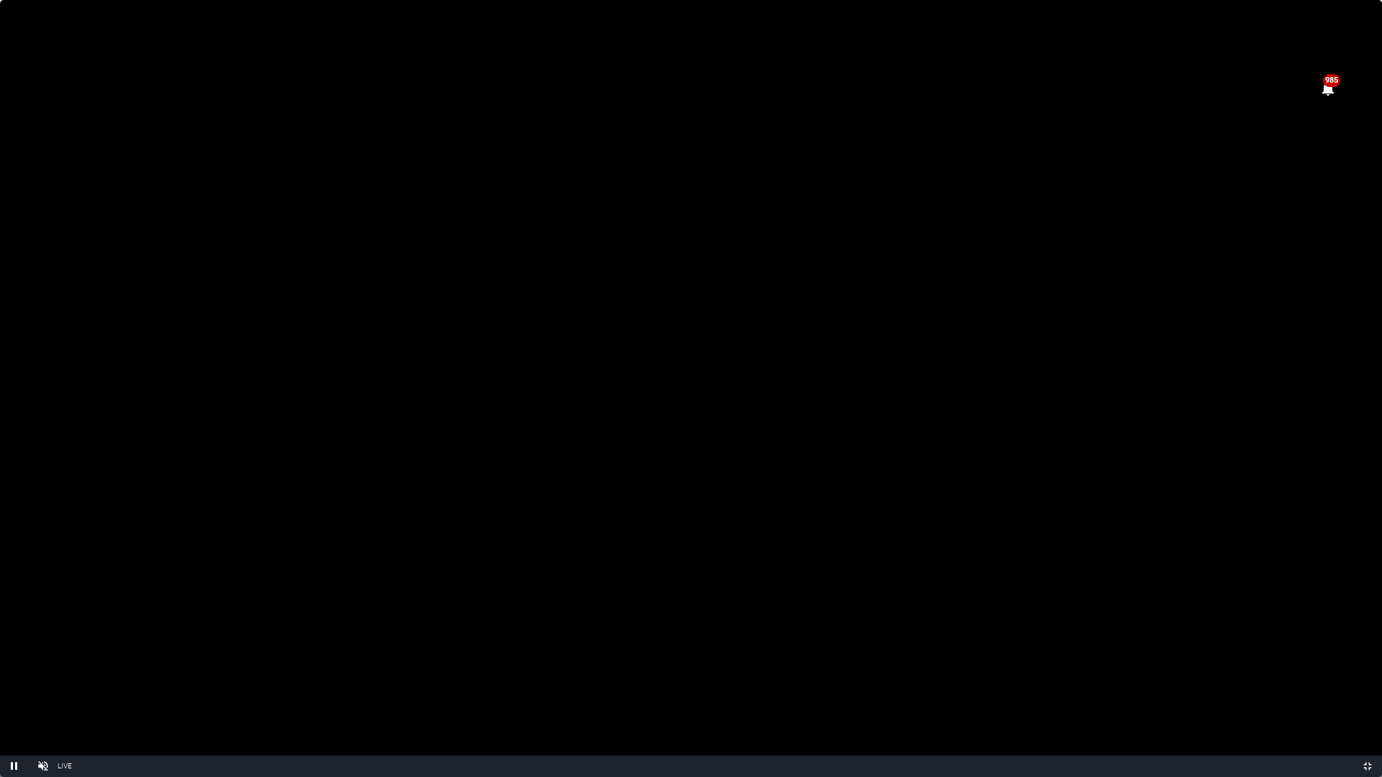
click at [832, 432] on video "Video Player" at bounding box center [691, 388] width 1382 height 777
click at [1264, 142] on video "Video Player" at bounding box center [691, 388] width 1382 height 777
